Goal: Task Accomplishment & Management: Use online tool/utility

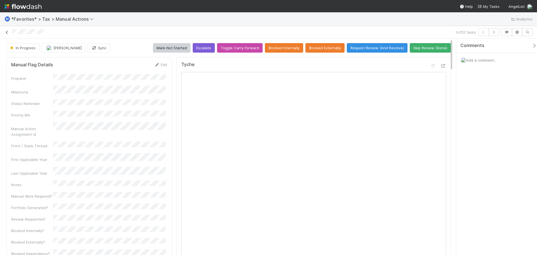
click at [4, 31] on icon at bounding box center [7, 32] width 6 height 4
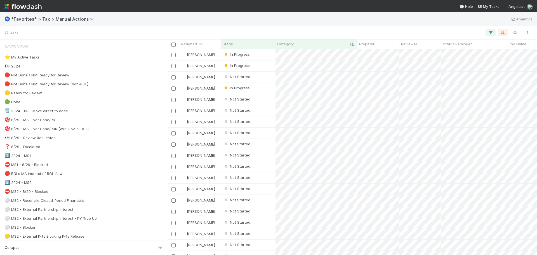
scroll to position [201, 365]
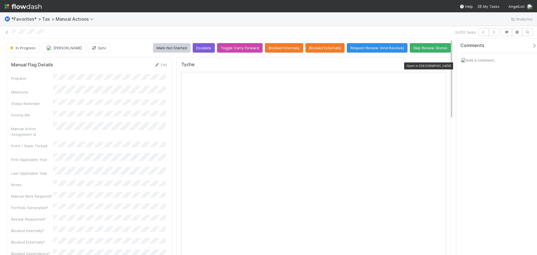
click at [441, 65] on icon at bounding box center [444, 66] width 6 height 4
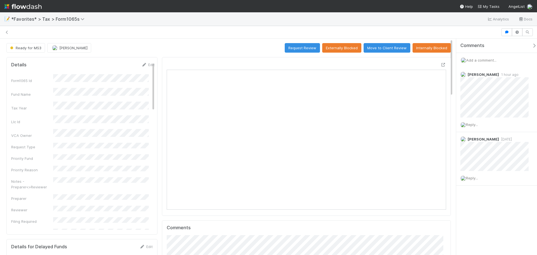
scroll to position [4, 4]
click at [293, 47] on button "Request Review" at bounding box center [302, 48] width 35 height 10
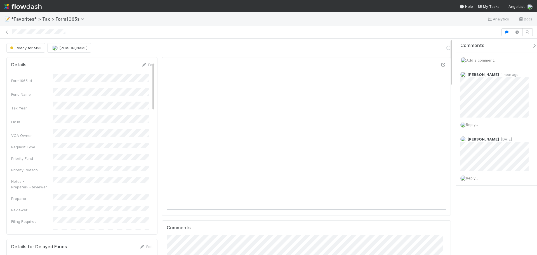
click at [488, 60] on span "Add a comment..." at bounding box center [481, 60] width 30 height 4
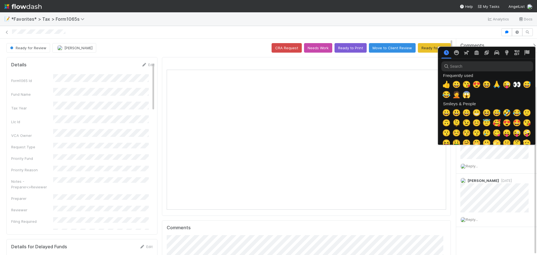
scroll to position [0, 2]
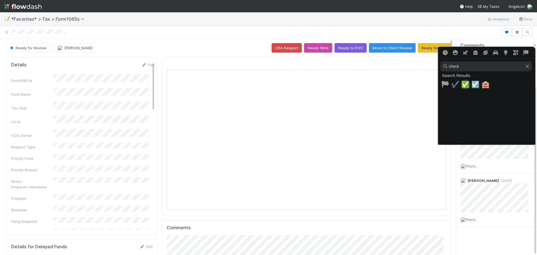
type input "check"
click at [463, 83] on span "✅" at bounding box center [465, 85] width 8 height 8
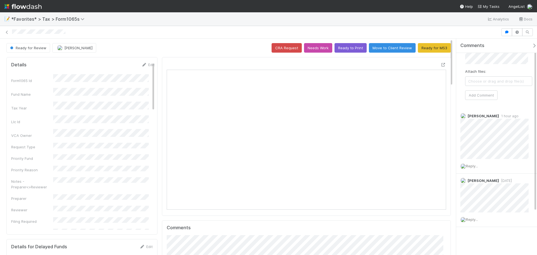
scroll to position [0, 0]
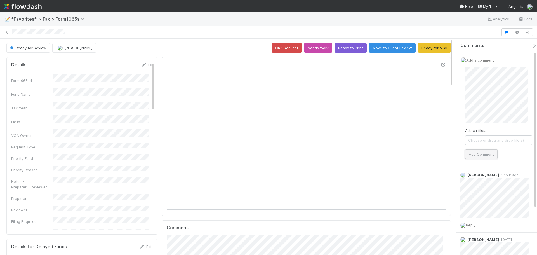
click at [480, 154] on button "Add Comment" at bounding box center [481, 154] width 32 height 10
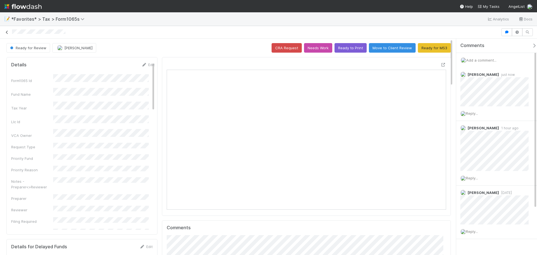
click at [4, 34] on link at bounding box center [7, 32] width 6 height 6
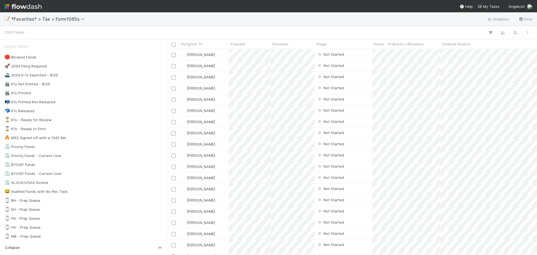
scroll to position [201, 365]
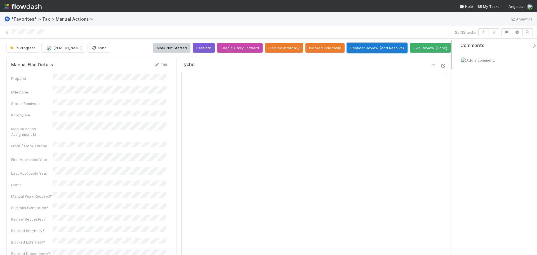
click at [385, 48] on button "Request Review (And Resolve)" at bounding box center [377, 48] width 61 height 10
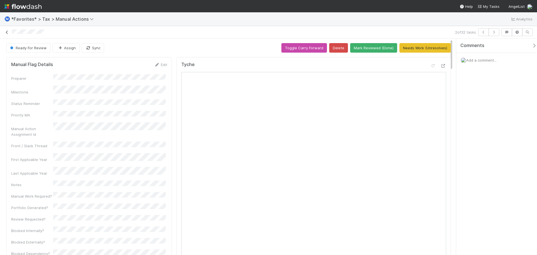
click at [7, 30] on icon at bounding box center [7, 32] width 6 height 4
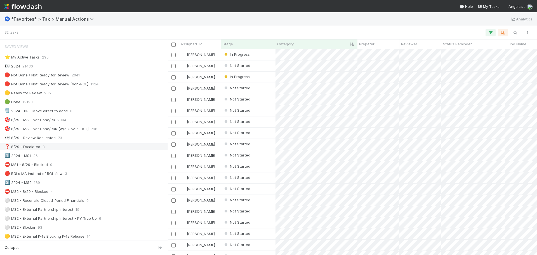
scroll to position [196, 0]
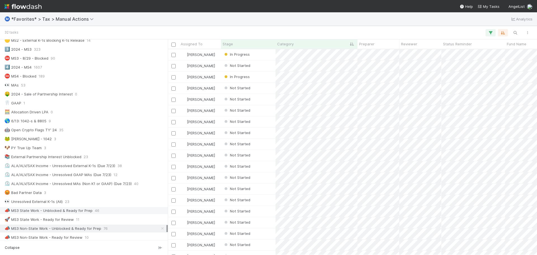
click at [91, 211] on div "📣 MS3 State Work - Unblocked & Ready for Prep 46" at bounding box center [85, 210] width 162 height 7
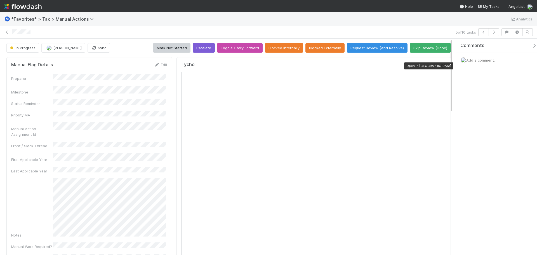
click at [441, 65] on icon at bounding box center [444, 66] width 6 height 4
click at [3, 33] on div "5 of 10 tasks" at bounding box center [268, 32] width 537 height 8
click at [8, 33] on icon at bounding box center [7, 32] width 6 height 4
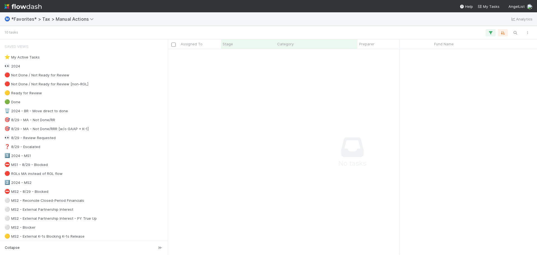
drag, startPoint x: 212, startPoint y: 250, endPoint x: 175, endPoint y: 247, distance: 37.1
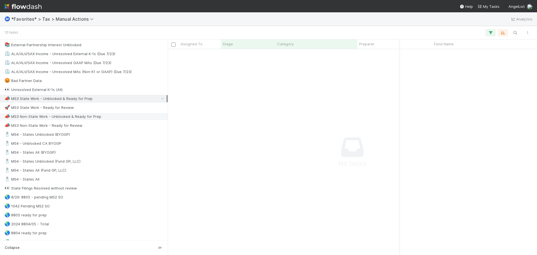
click at [82, 113] on div "📣 MS3 Non-State Work - Unblocked & Ready for Prep" at bounding box center [84, 117] width 168 height 8
click at [84, 100] on div "📣 MS3 State Work - Unblocked & Ready for Prep" at bounding box center [48, 98] width 88 height 7
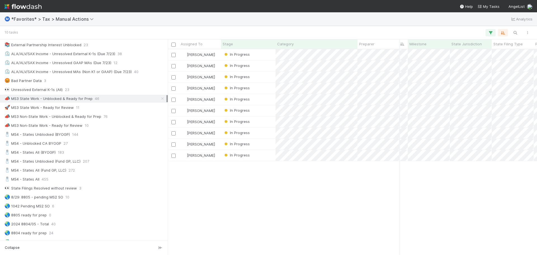
scroll to position [0, 177]
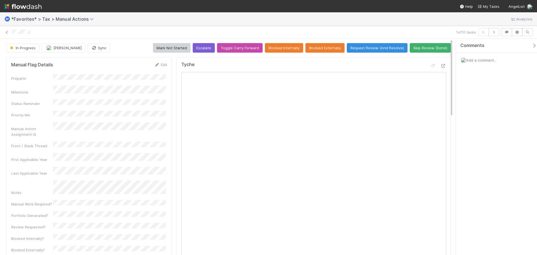
click at [441, 63] on div "Tyche" at bounding box center [313, 67] width 265 height 10
click at [442, 65] on icon at bounding box center [444, 66] width 6 height 4
click at [441, 66] on icon at bounding box center [444, 66] width 6 height 4
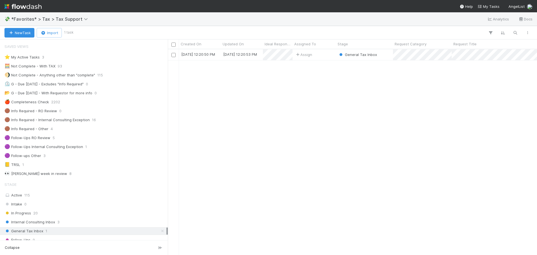
scroll to position [201, 365]
